Goal: Find specific page/section: Find specific page/section

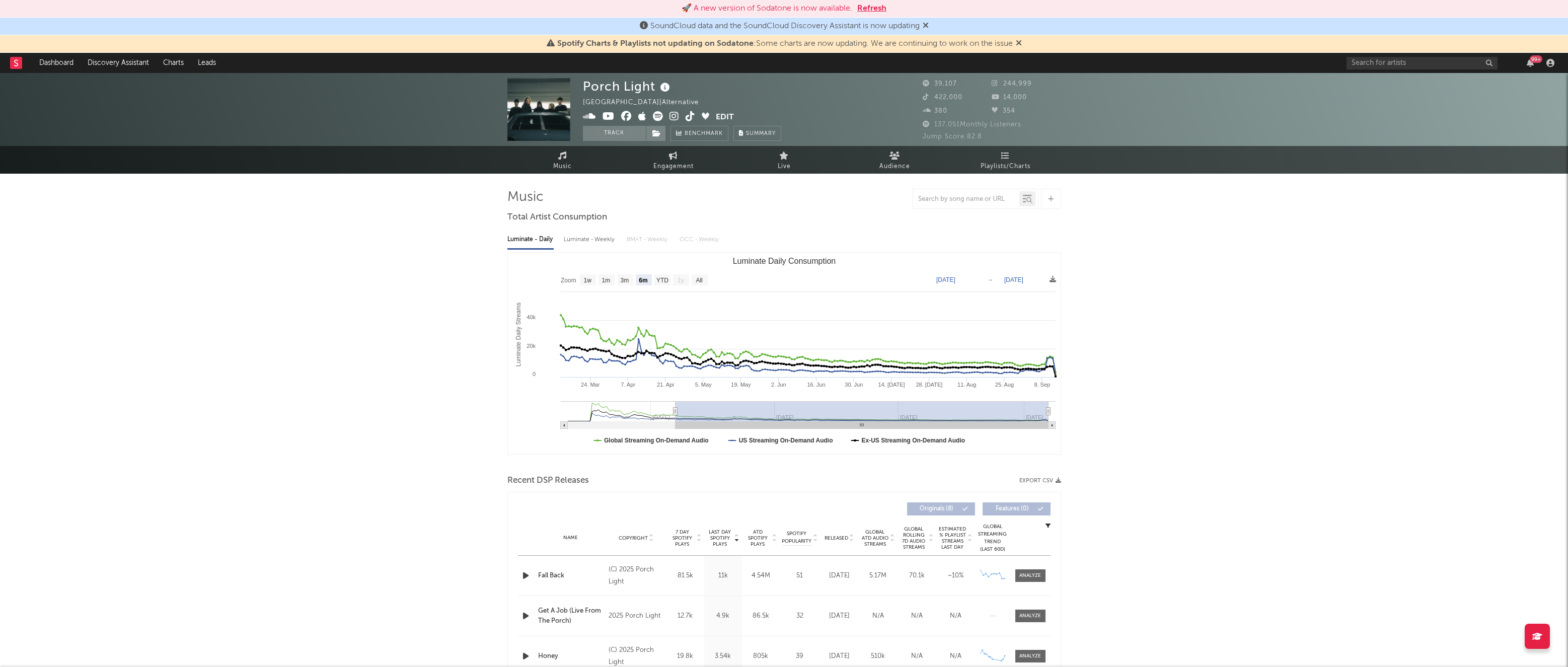
select select "6m"
click at [1412, 66] on input "text" at bounding box center [1422, 63] width 151 height 13
type input "ark76"
click at [1400, 83] on div "ark762" at bounding box center [1437, 83] width 110 height 12
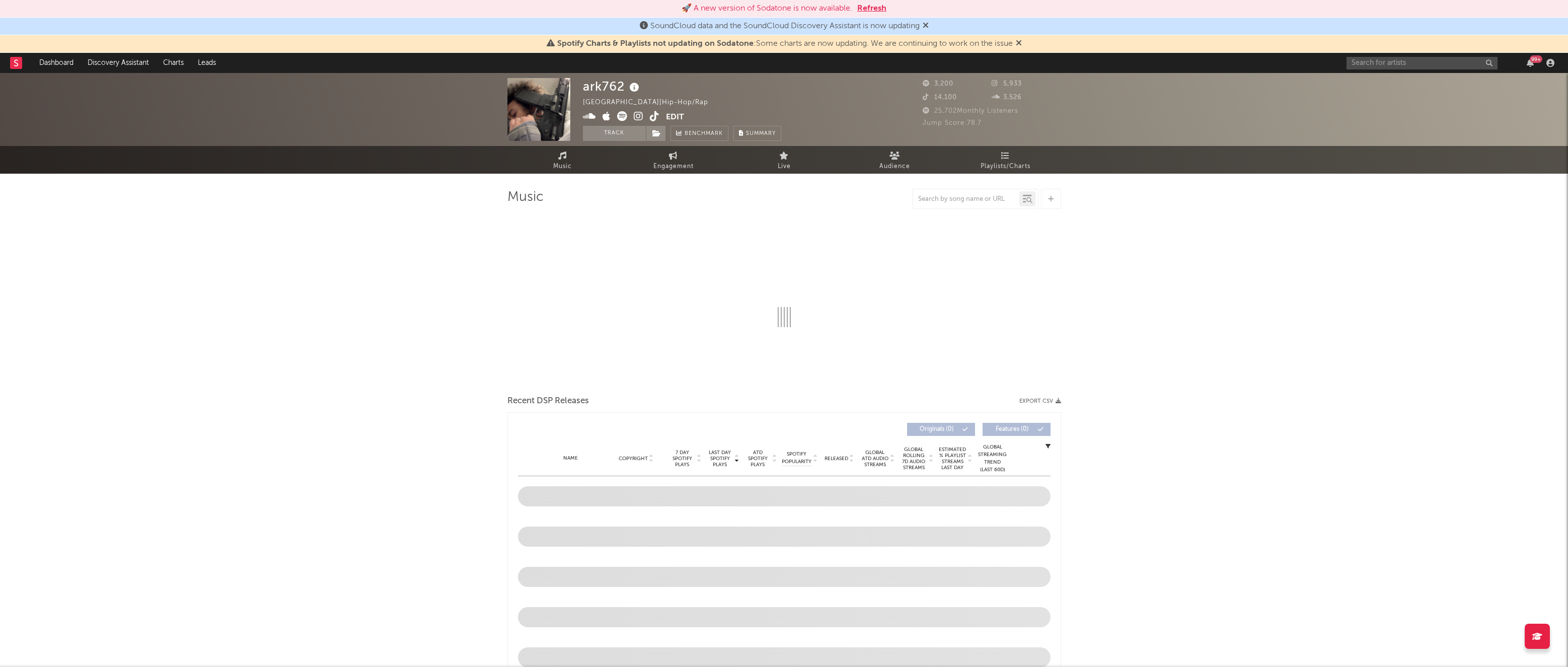
select select "6m"
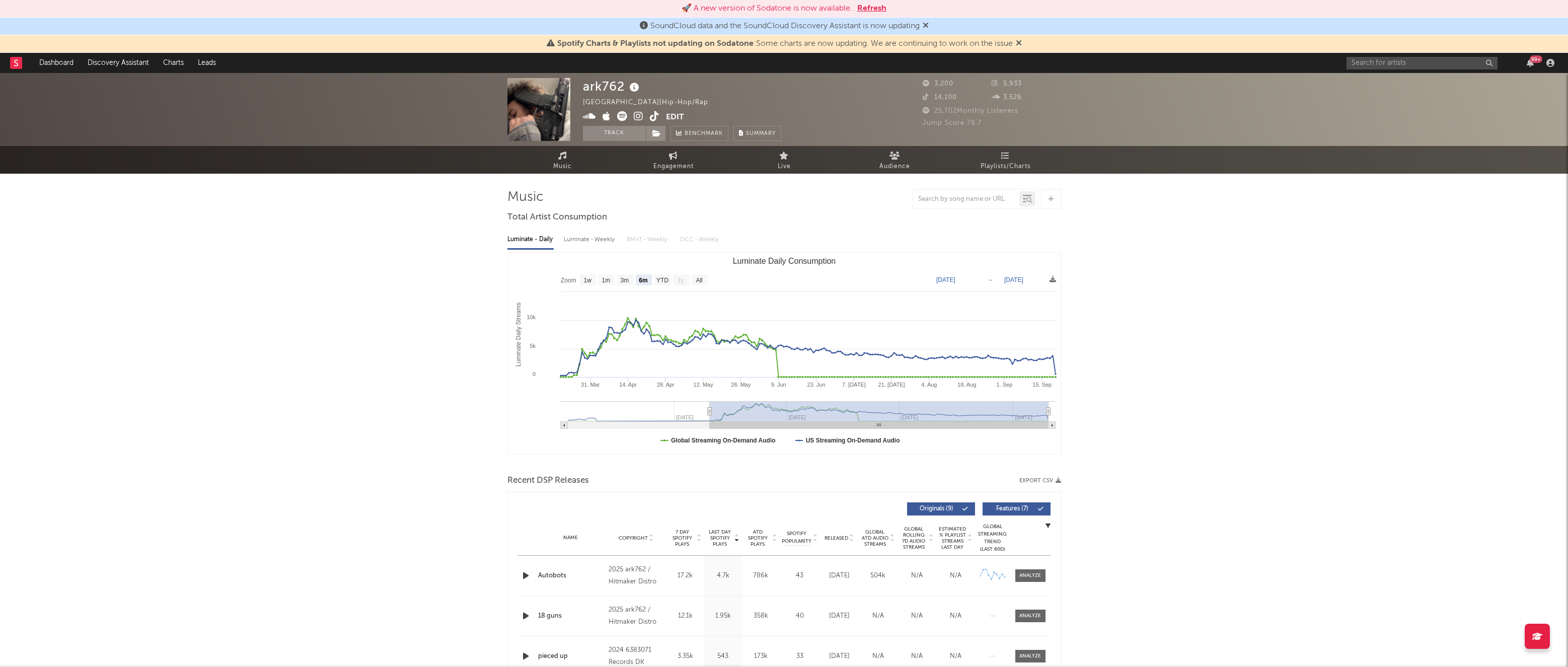
drag, startPoint x: 517, startPoint y: 111, endPoint x: 1574, endPoint y: 11, distance: 1061.7
